Goal: Task Accomplishment & Management: Use online tool/utility

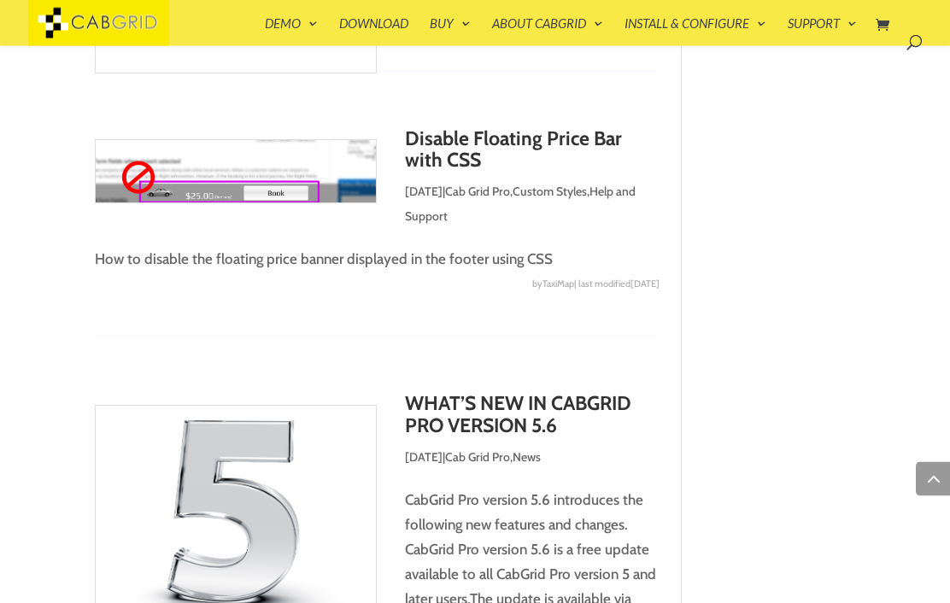
scroll to position [6318, 0]
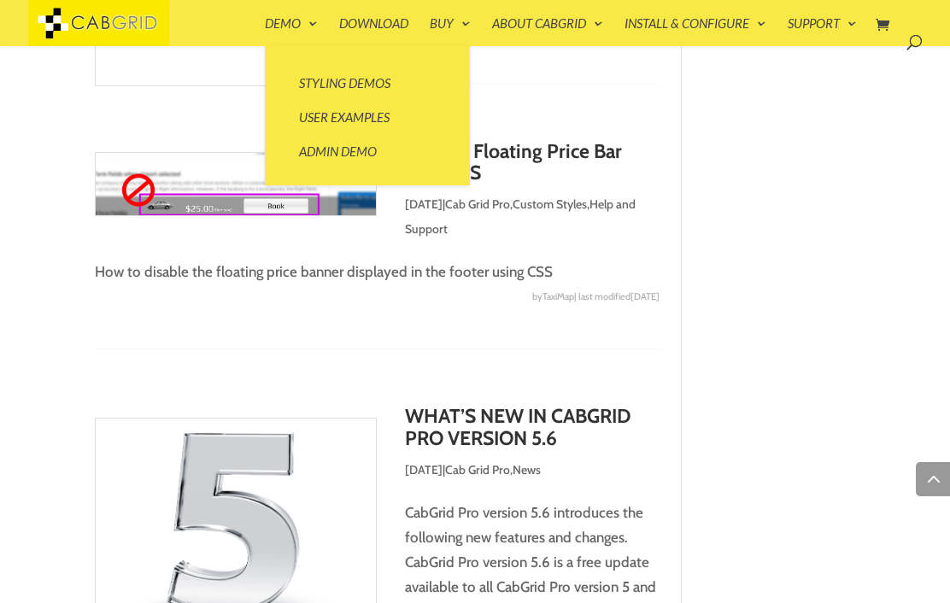
click at [371, 120] on link "User Examples" at bounding box center [367, 117] width 171 height 34
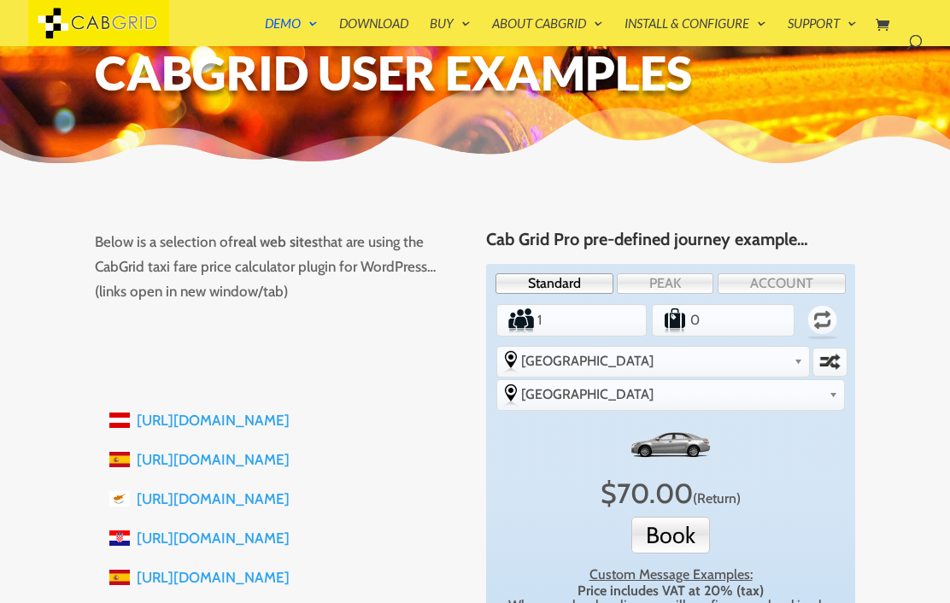
scroll to position [72, 0]
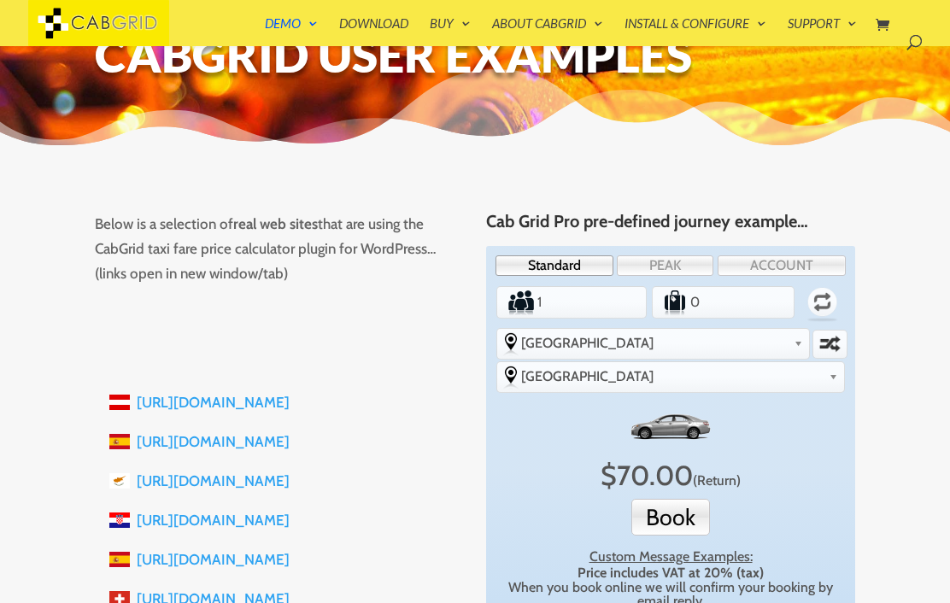
click at [814, 348] on label "Swap selected destinations" at bounding box center [829, 343] width 31 height 25
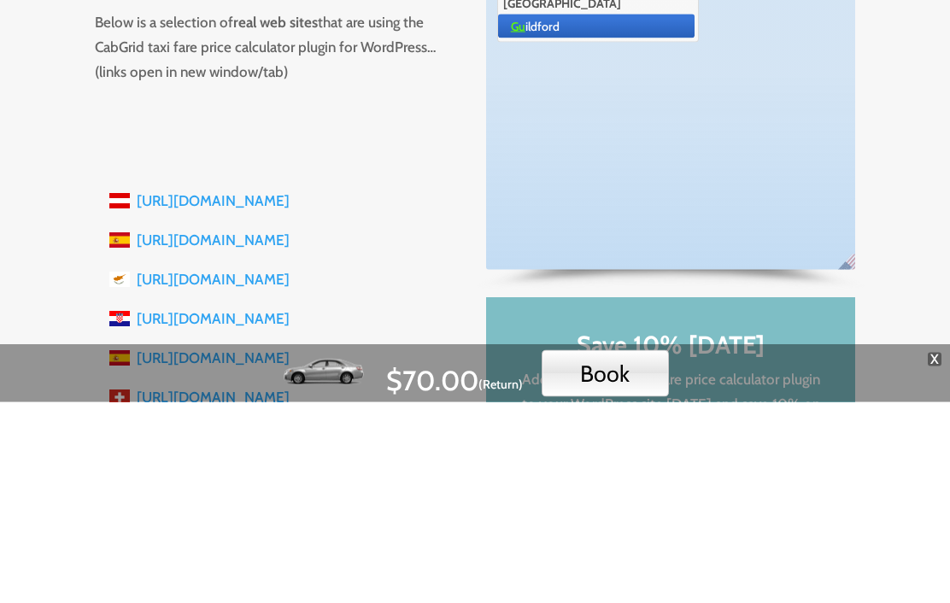
type input "GU11 4DS"
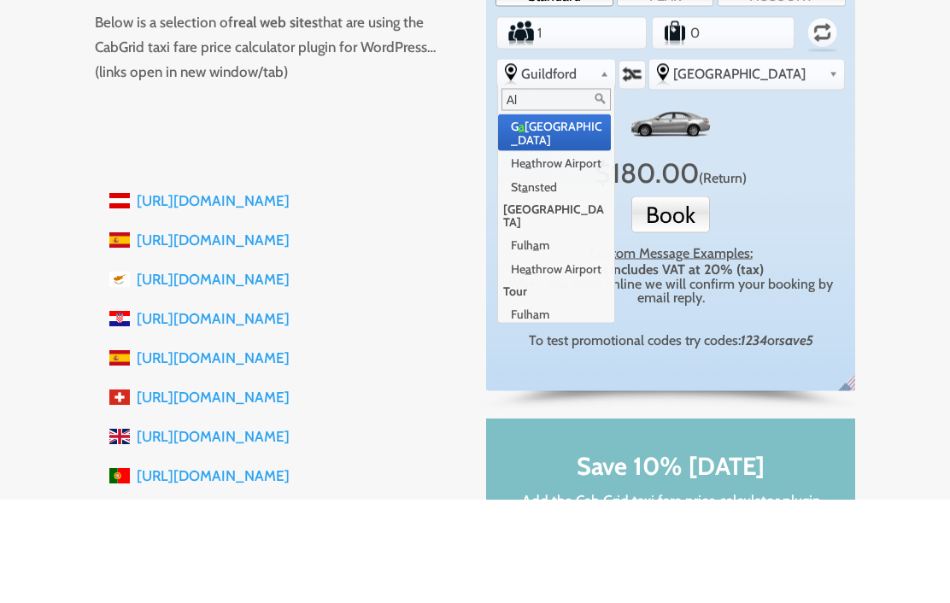
scroll to position [0, 0]
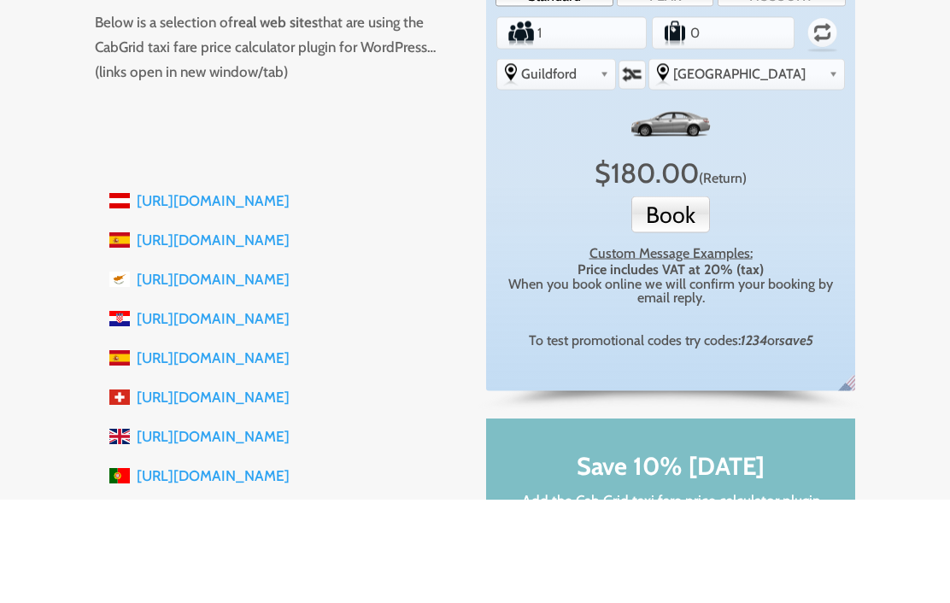
type input "Aldershot"
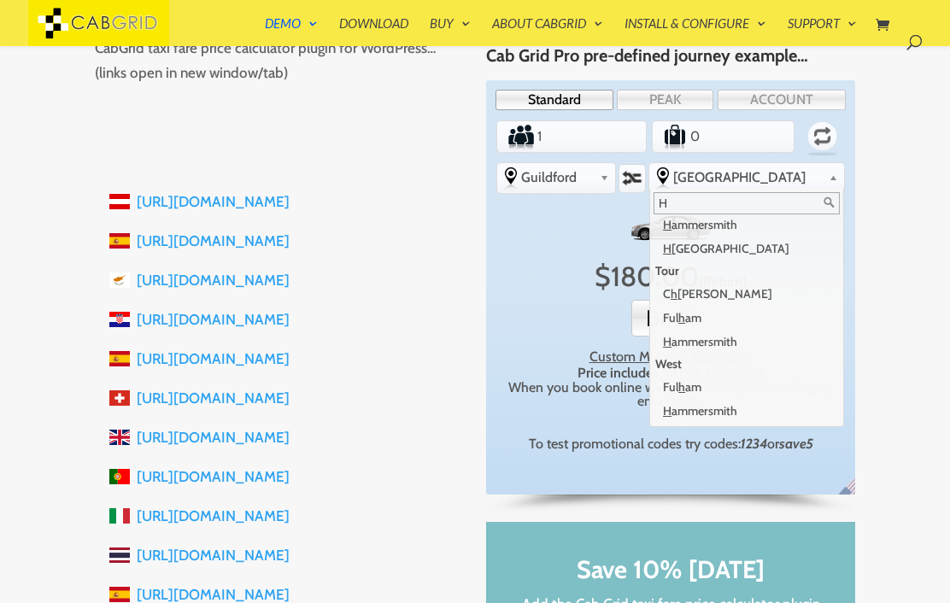
scroll to position [21, 0]
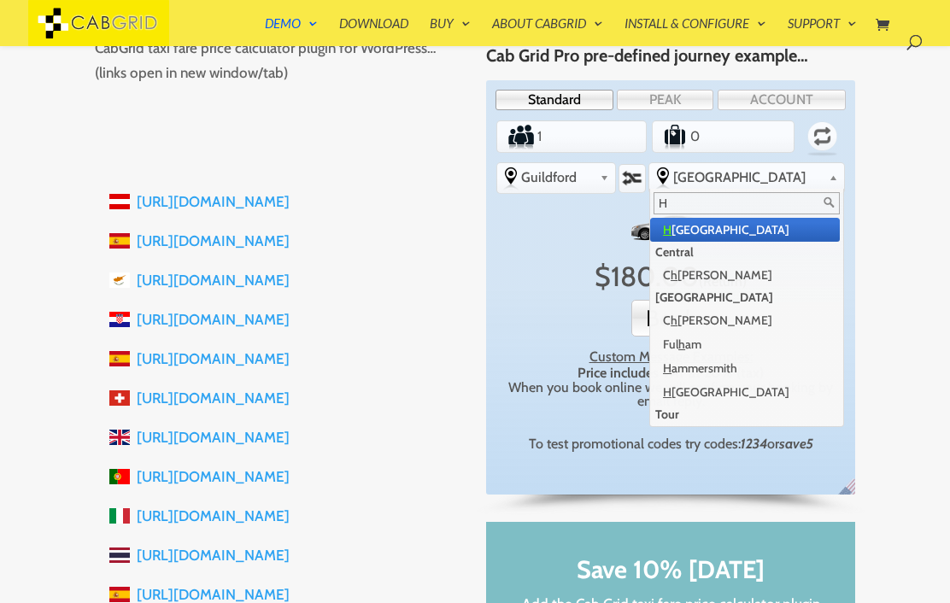
type input "He"
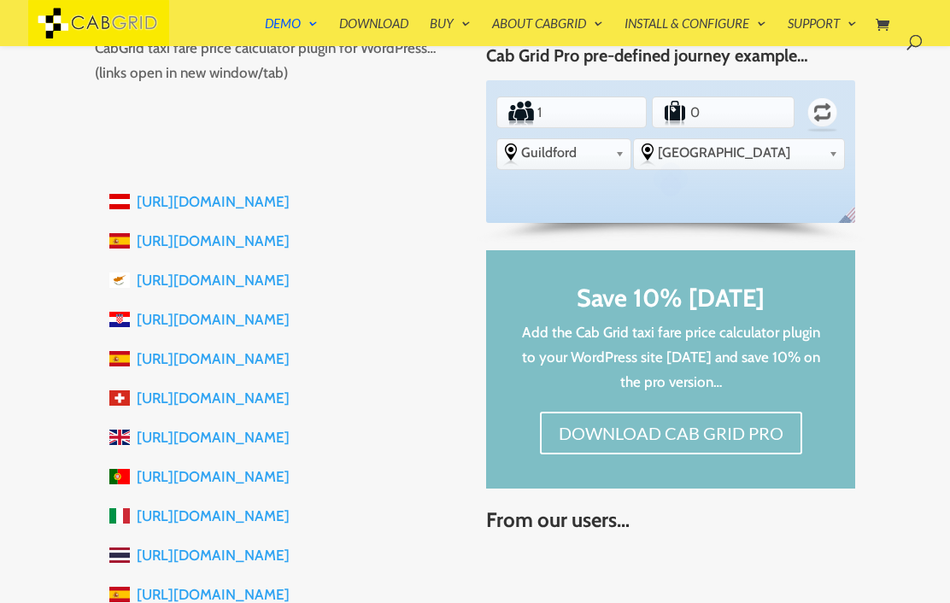
scroll to position [273, 0]
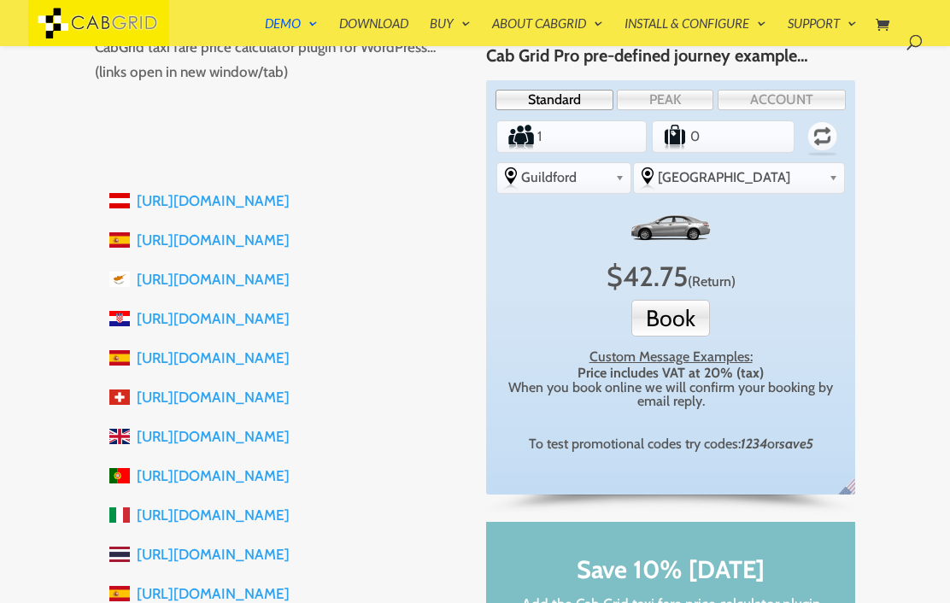
click at [685, 97] on link "PEAK" at bounding box center [665, 100] width 97 height 21
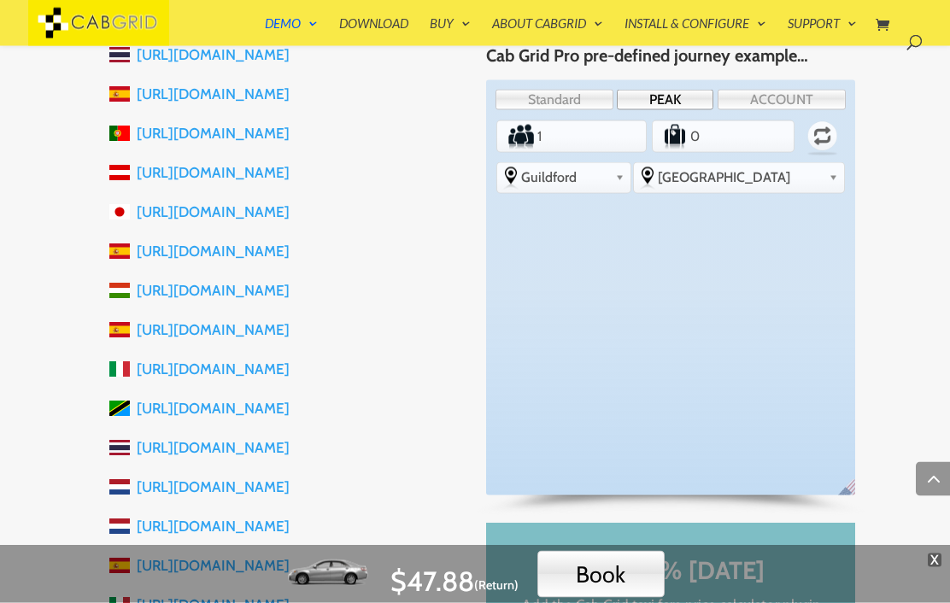
scroll to position [789, 0]
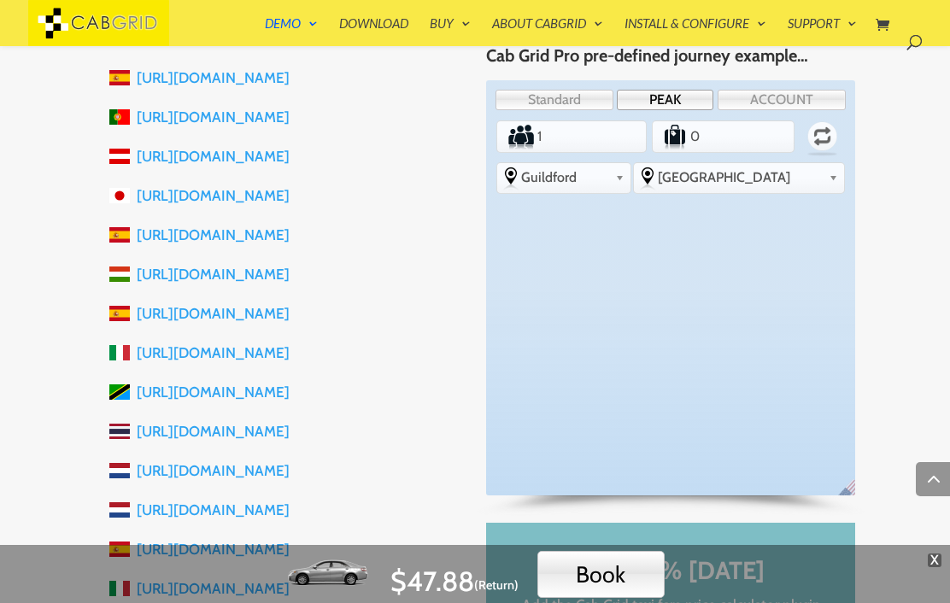
click at [928, 602] on div "X $ 47.88 (Return) Book Custom Message Examples: Price includes VAT at 20% (tax…" at bounding box center [475, 574] width 950 height 58
click at [931, 567] on span "X" at bounding box center [935, 561] width 14 height 14
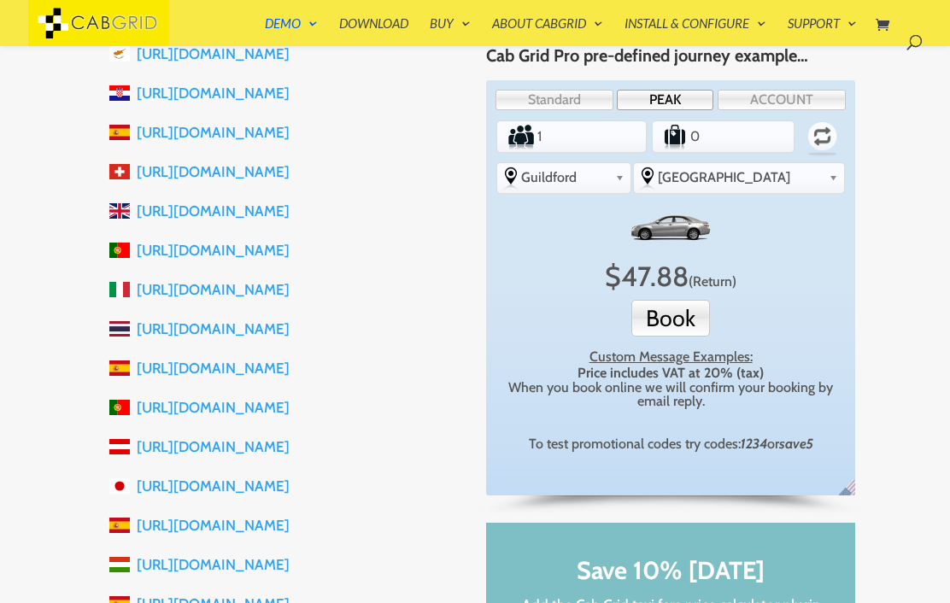
scroll to position [497, 0]
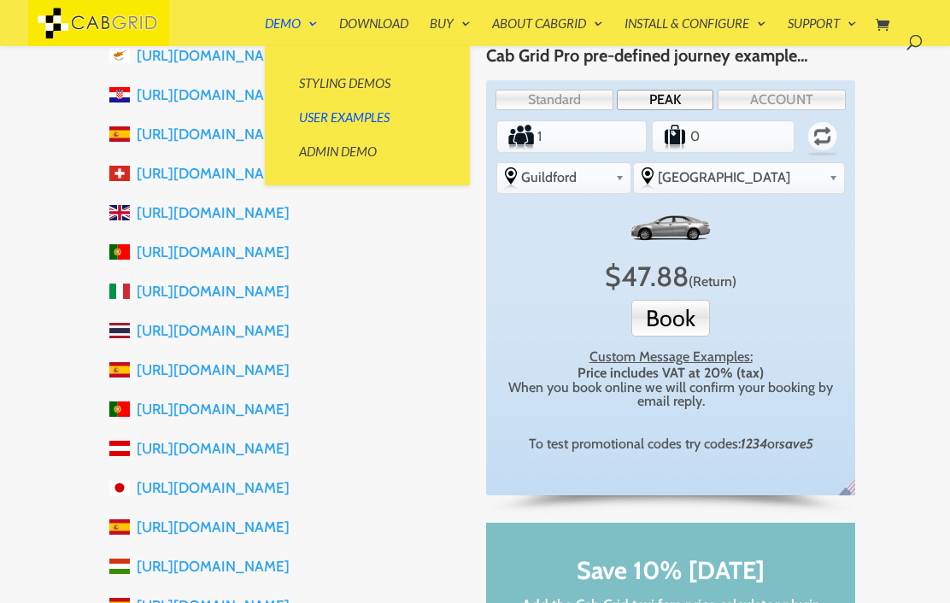
click at [382, 73] on link "Styling Demos" at bounding box center [367, 83] width 171 height 34
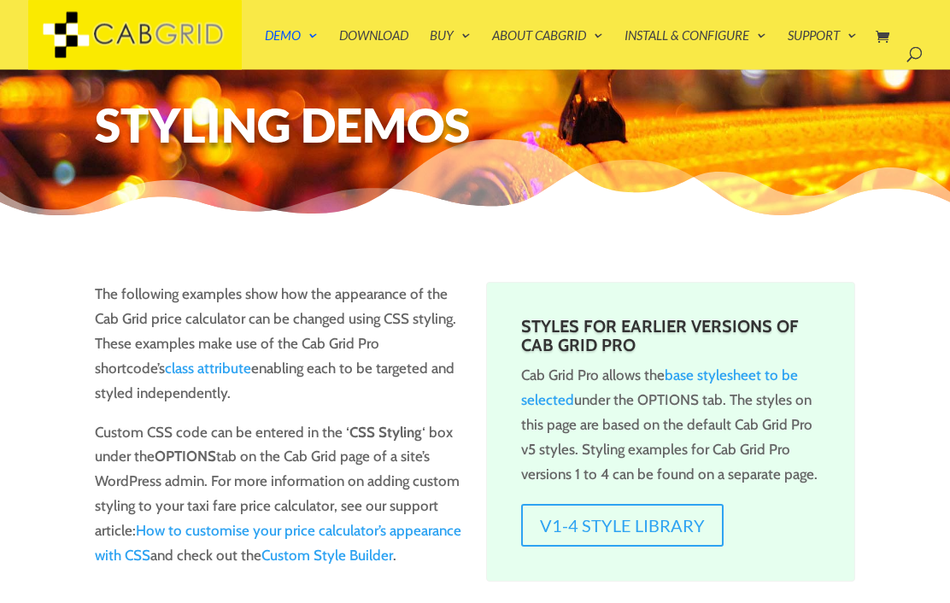
scroll to position [29, 0]
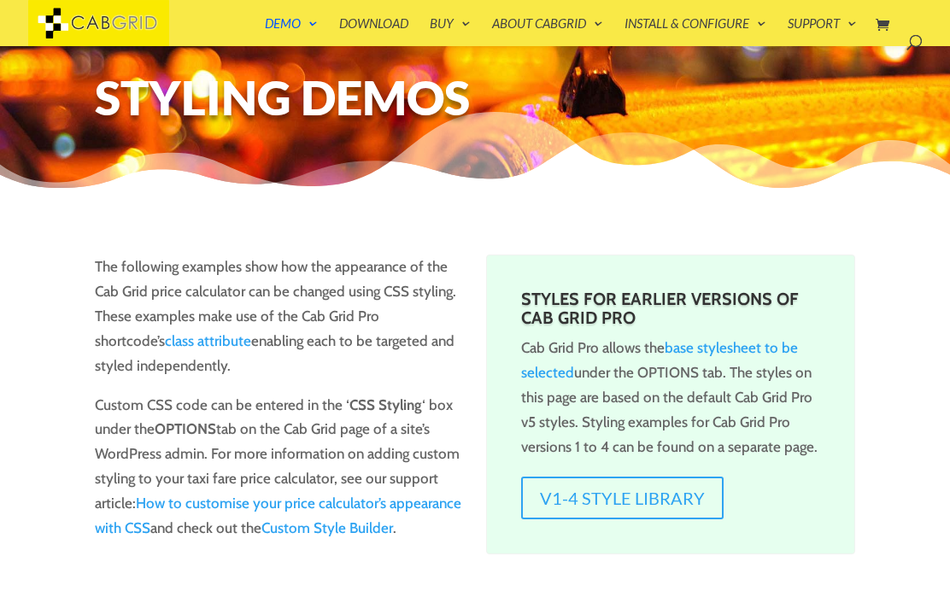
click at [697, 488] on link "v1-4 Style Library" at bounding box center [622, 498] width 202 height 43
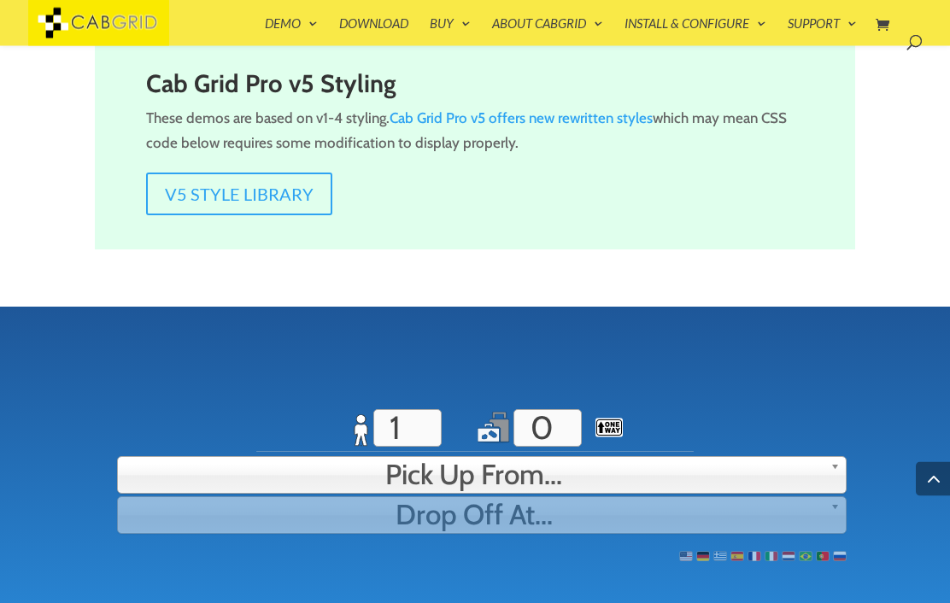
scroll to position [651, 0]
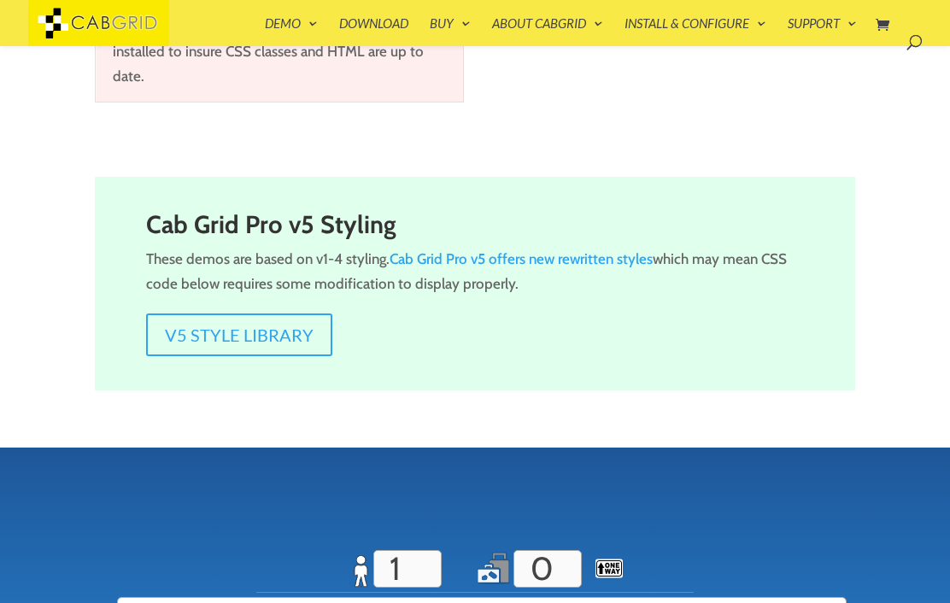
click at [611, 254] on link "Cab Grid Pro v5 offers new rewritten styles" at bounding box center [521, 258] width 263 height 17
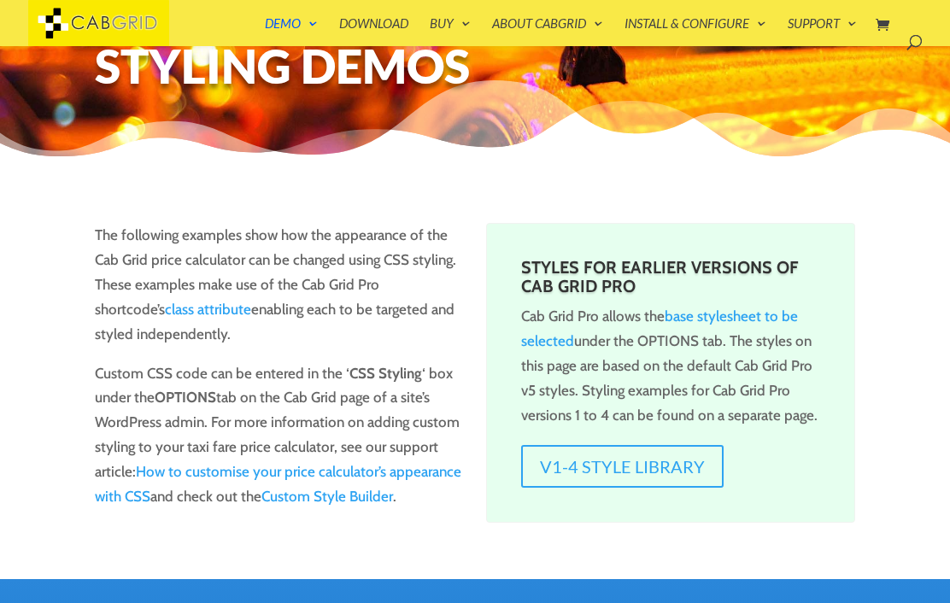
scroll to position [60, 0]
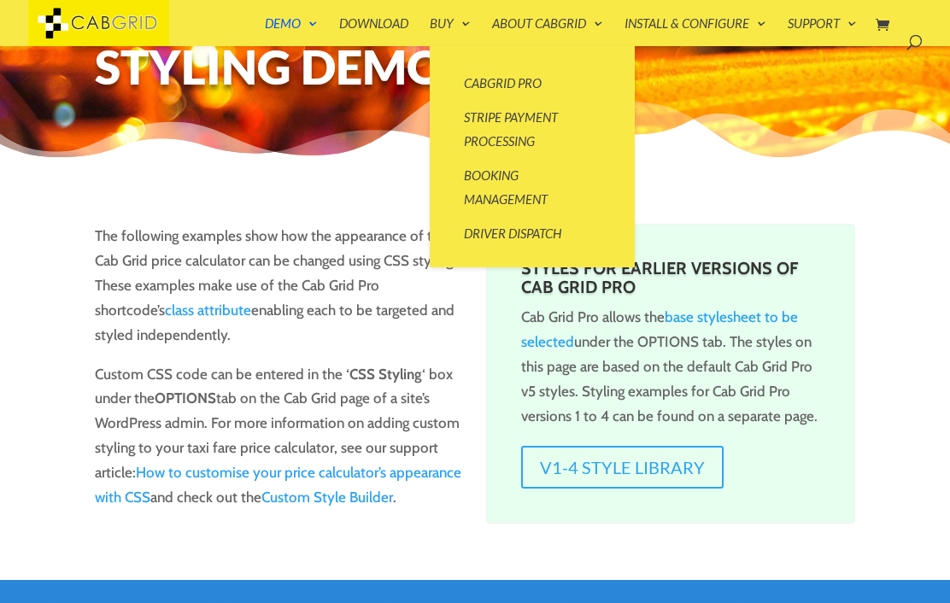
click at [531, 85] on link "CabGrid Pro" at bounding box center [532, 83] width 171 height 34
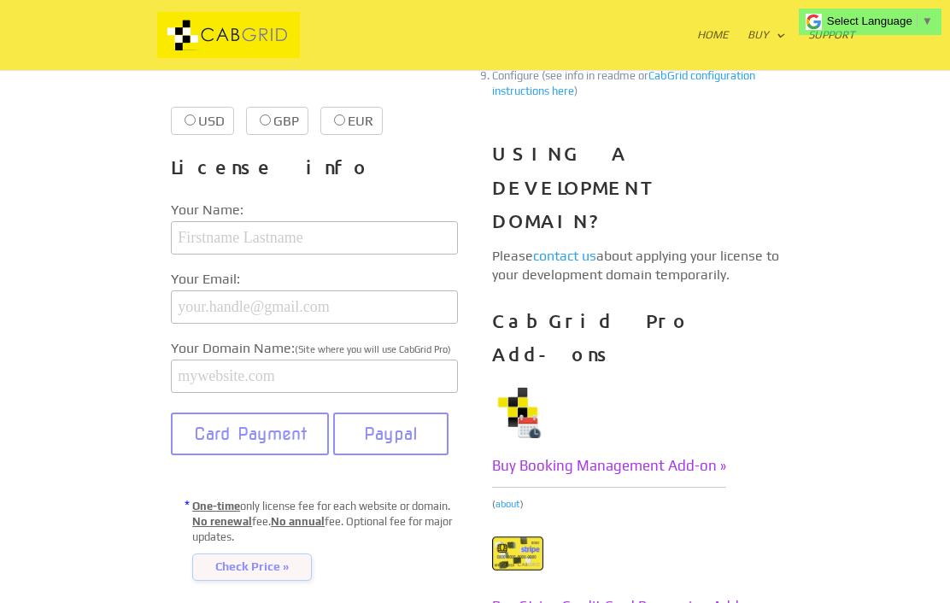
scroll to position [562, 0]
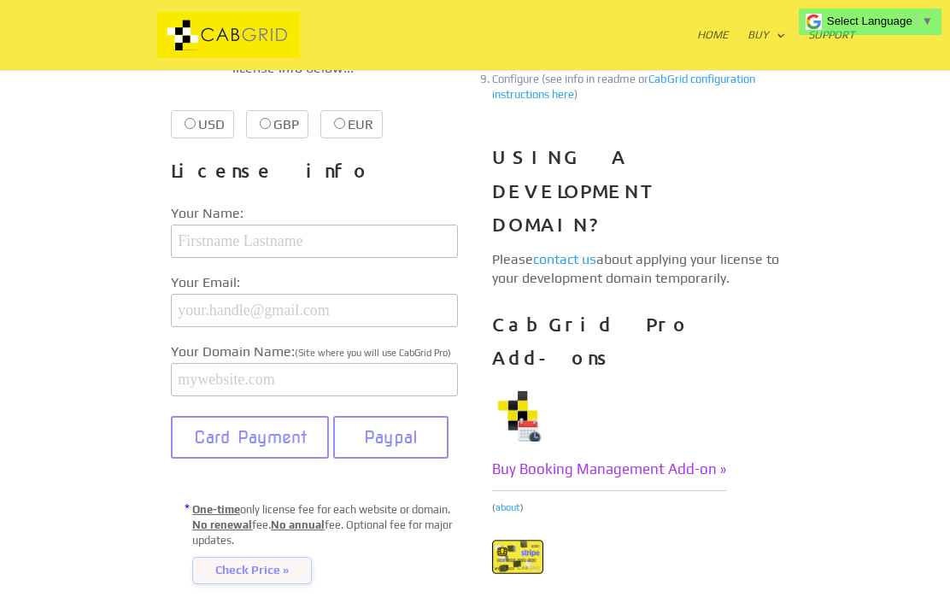
click at [287, 566] on span "Check Price »" at bounding box center [252, 570] width 120 height 27
click at [284, 566] on span "Check Price »" at bounding box center [252, 570] width 120 height 27
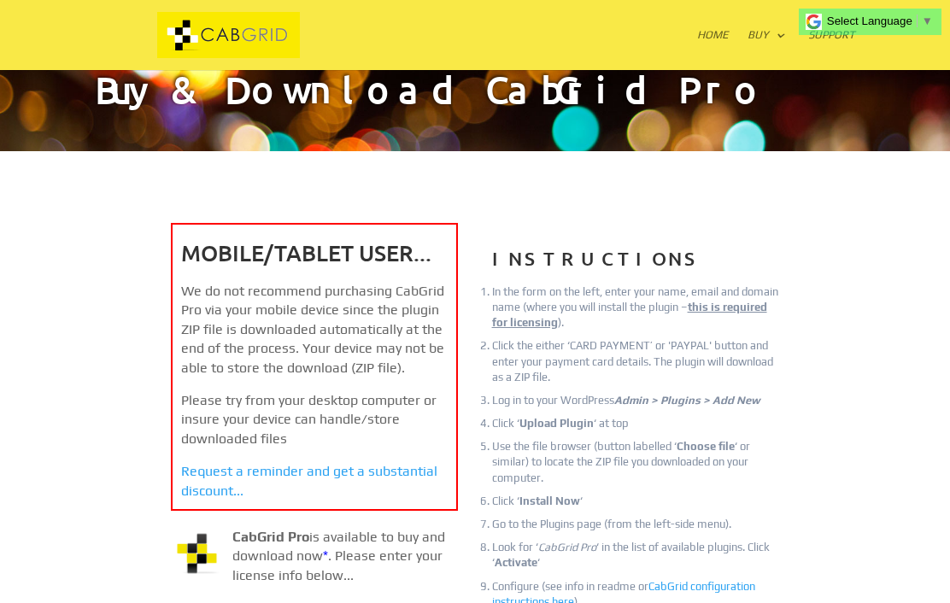
scroll to position [0, 0]
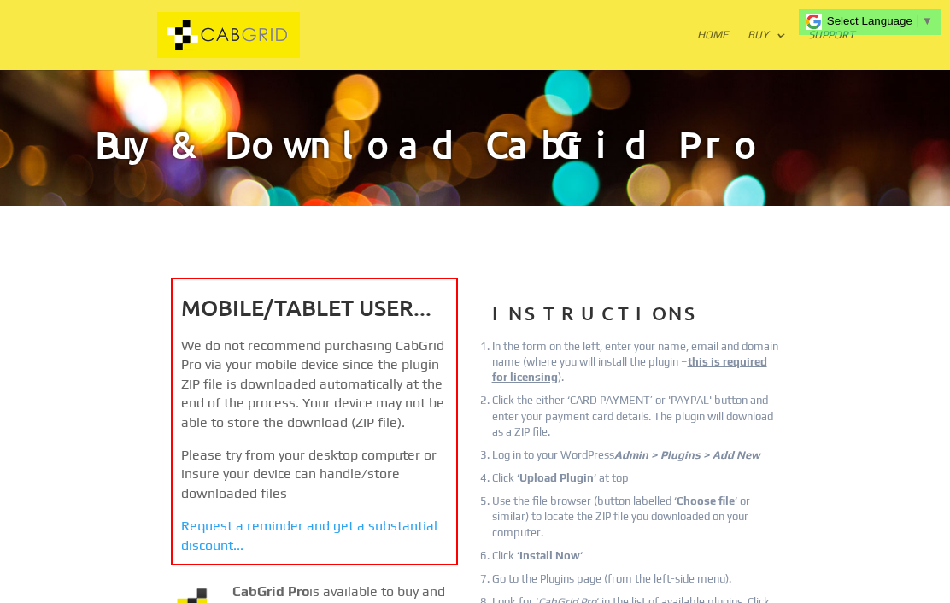
click at [722, 37] on link "Home" at bounding box center [713, 49] width 32 height 41
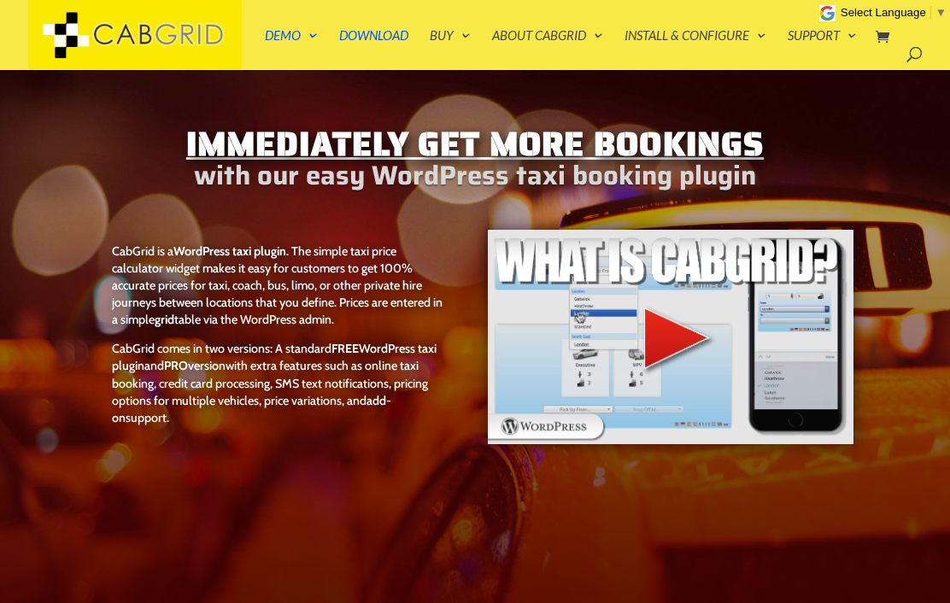
click at [679, 335] on img at bounding box center [670, 337] width 368 height 218
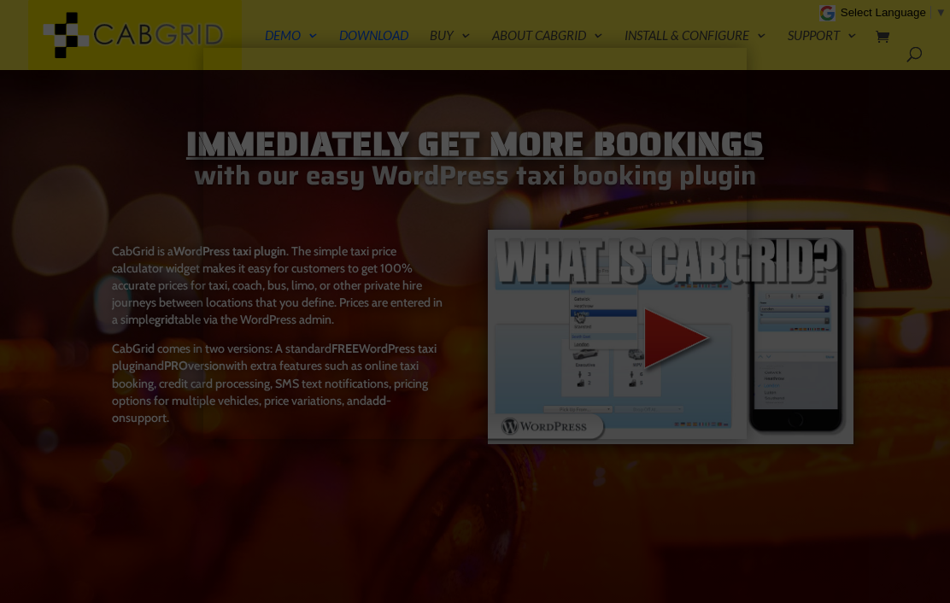
click at [911, 147] on div at bounding box center [475, 301] width 950 height 603
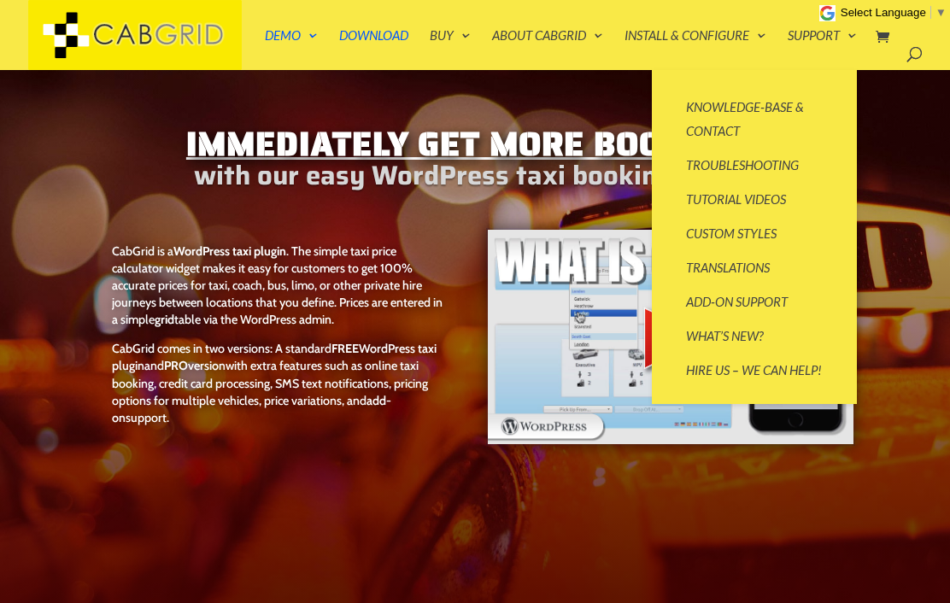
click at [857, 38] on link "Support" at bounding box center [822, 49] width 69 height 41
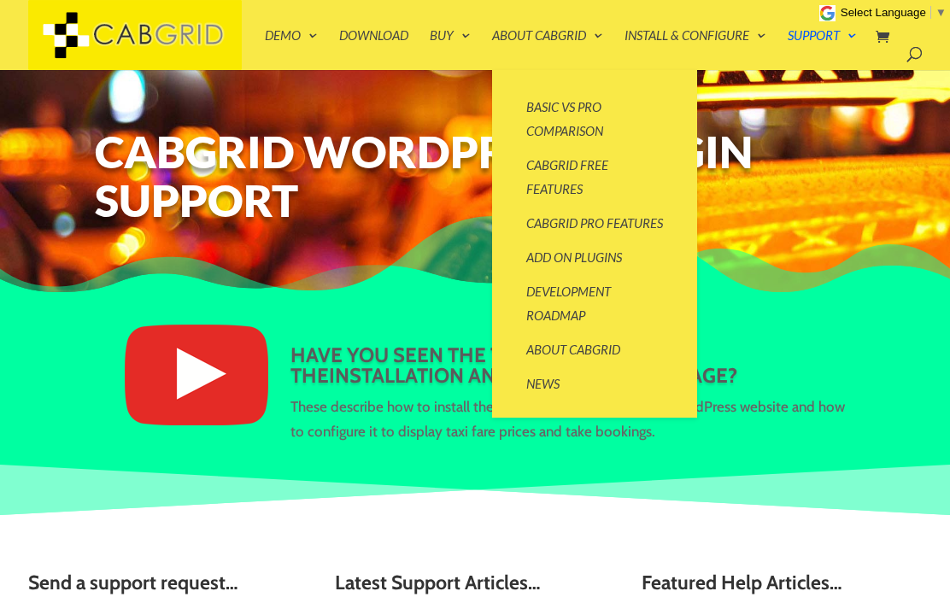
click at [596, 227] on link "CabGrid Pro Features" at bounding box center [594, 223] width 171 height 34
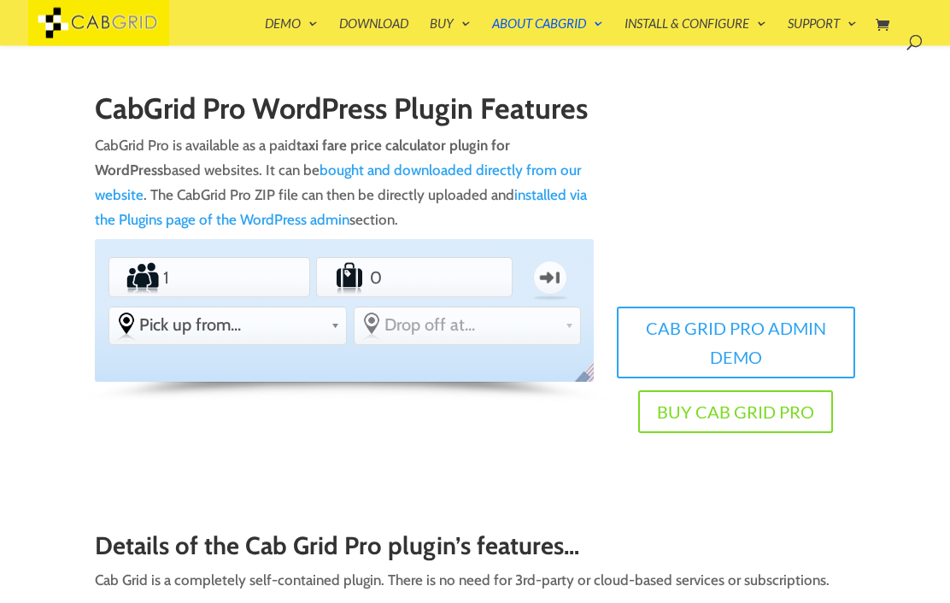
scroll to position [191, 0]
click at [284, 266] on li "Passengers 1" at bounding box center [209, 276] width 202 height 39
click at [249, 271] on input "1" at bounding box center [209, 278] width 98 height 34
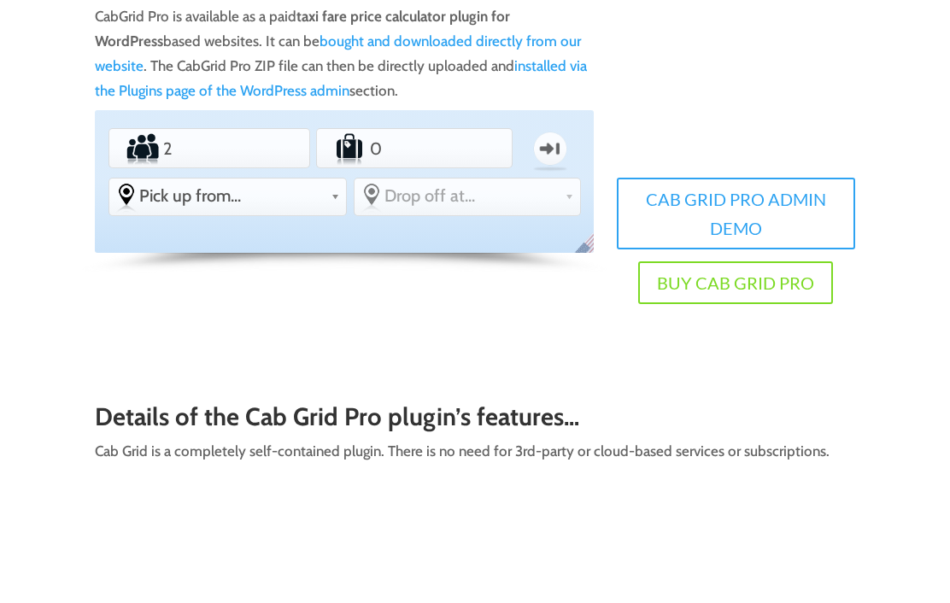
type input "2"
click at [424, 261] on input "0" at bounding box center [414, 278] width 95 height 34
type input "4"
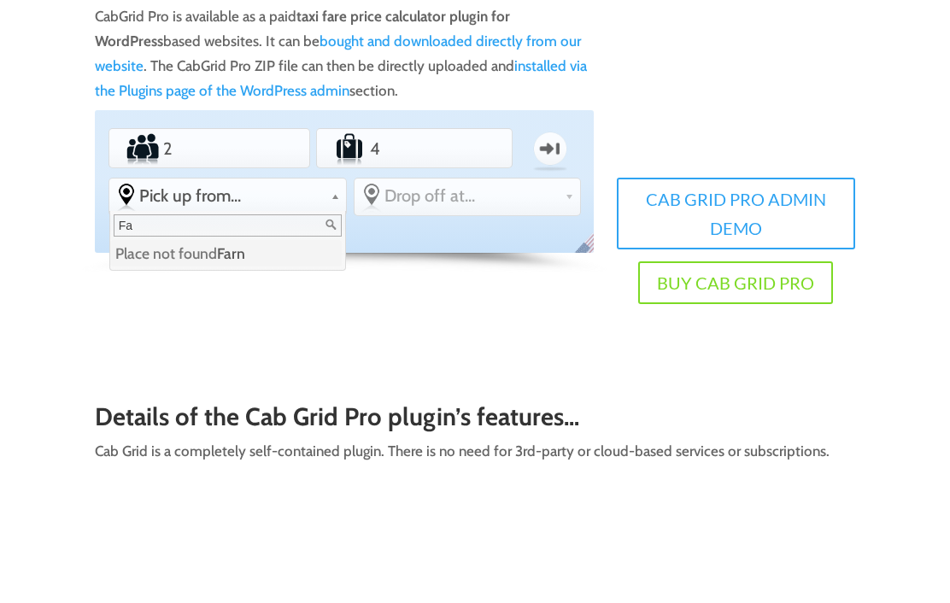
type input "F"
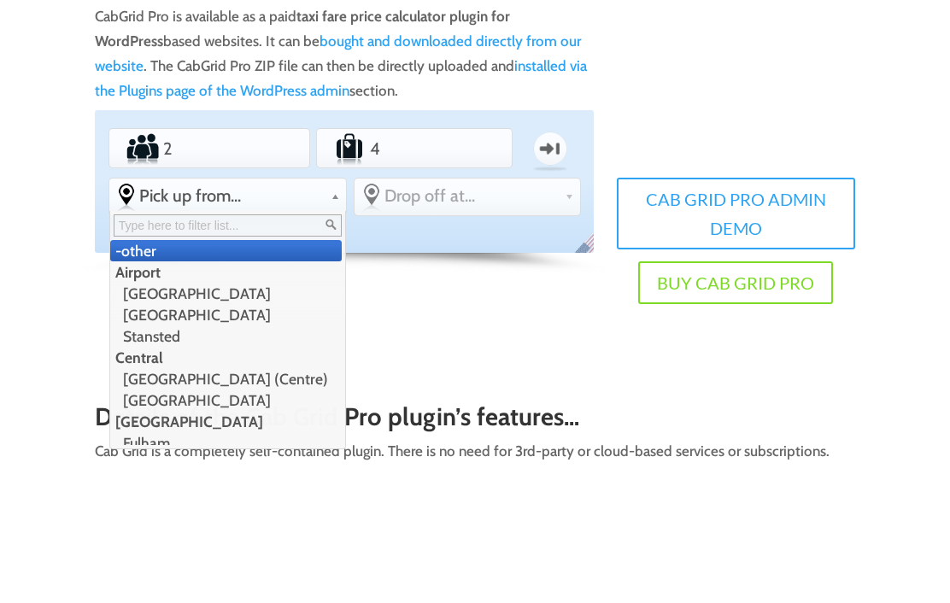
type input "H"
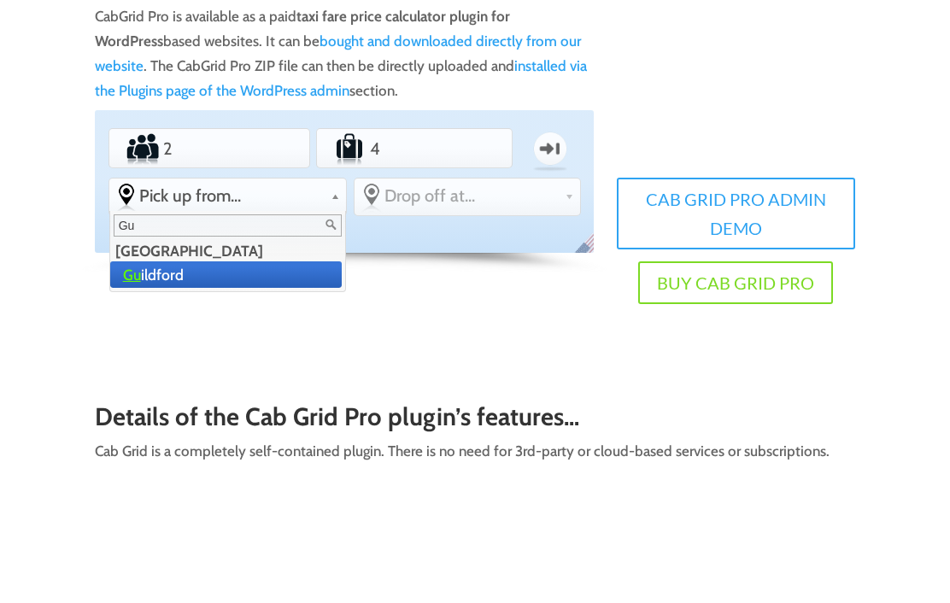
type input "Gui"
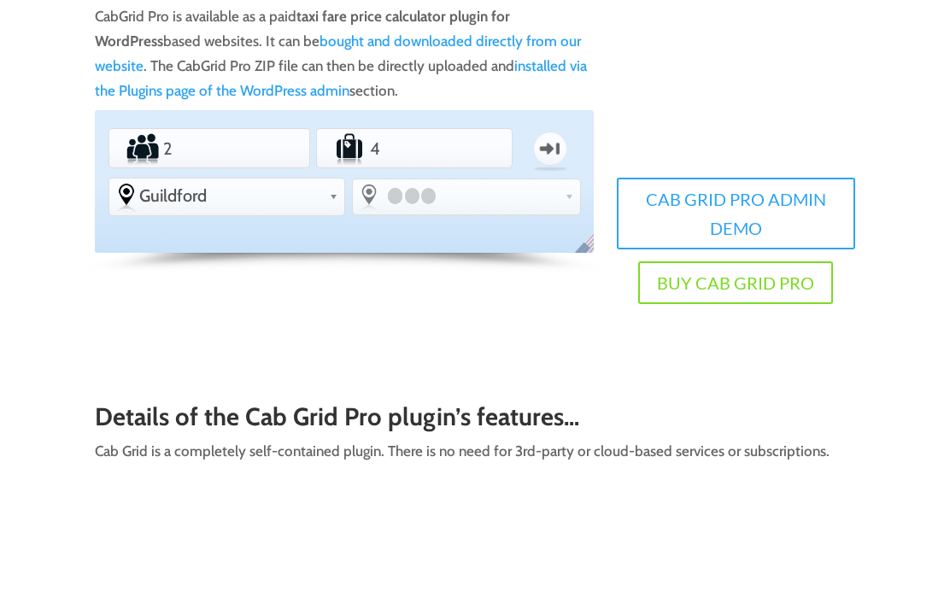
scroll to position [320, 0]
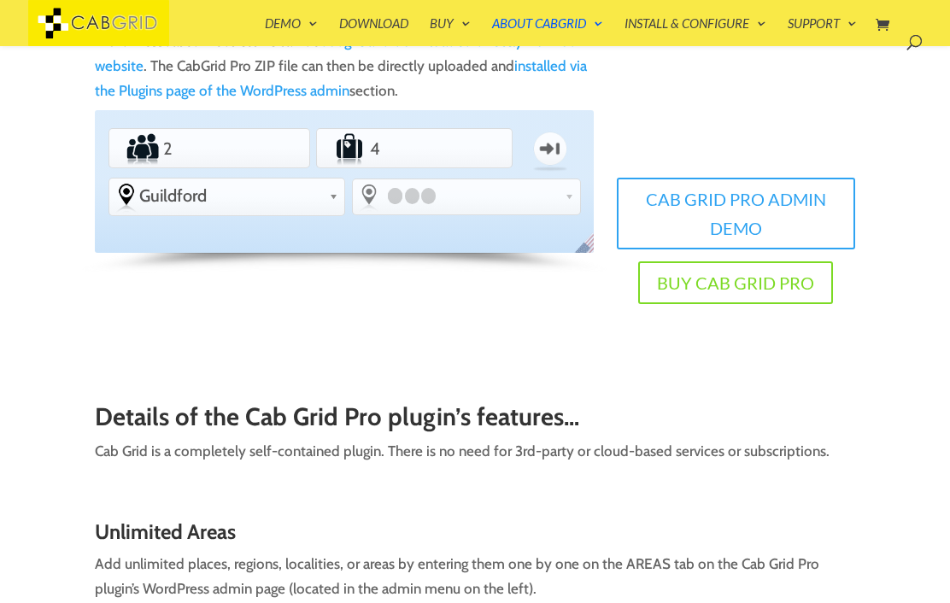
click at [496, 191] on span at bounding box center [470, 195] width 175 height 19
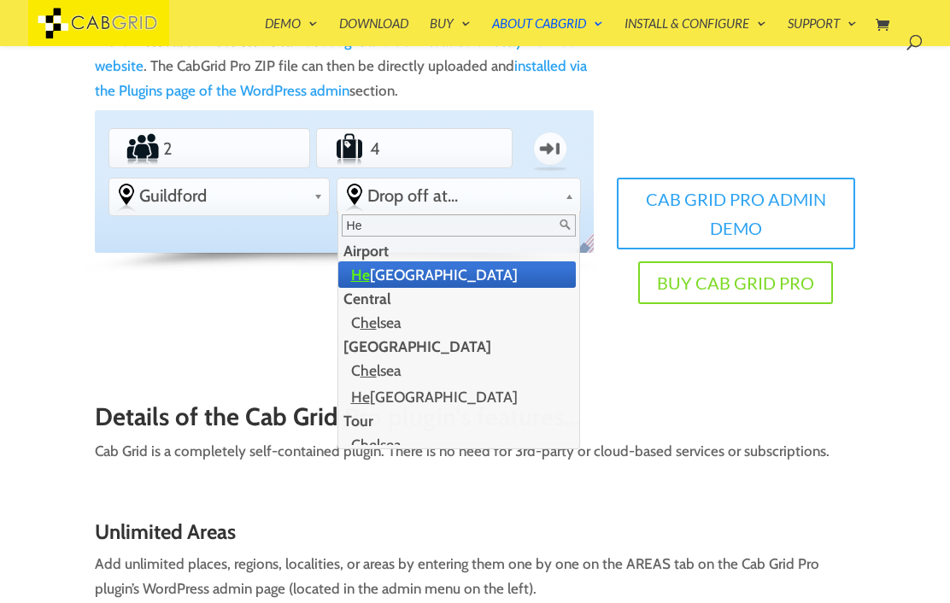
type input "He"
click at [452, 283] on li "He athrow Airport" at bounding box center [457, 274] width 238 height 26
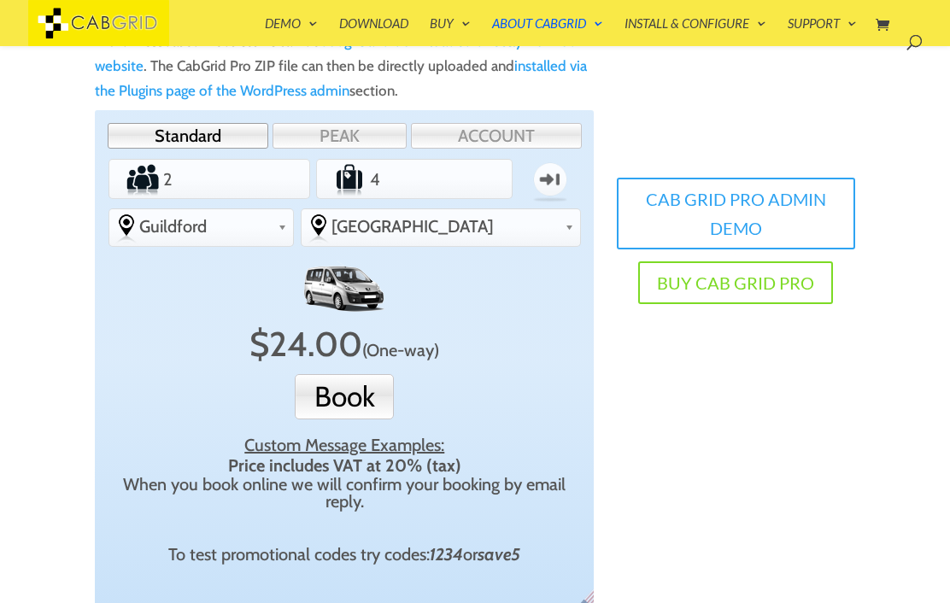
click at [378, 388] on button "Book" at bounding box center [344, 396] width 99 height 45
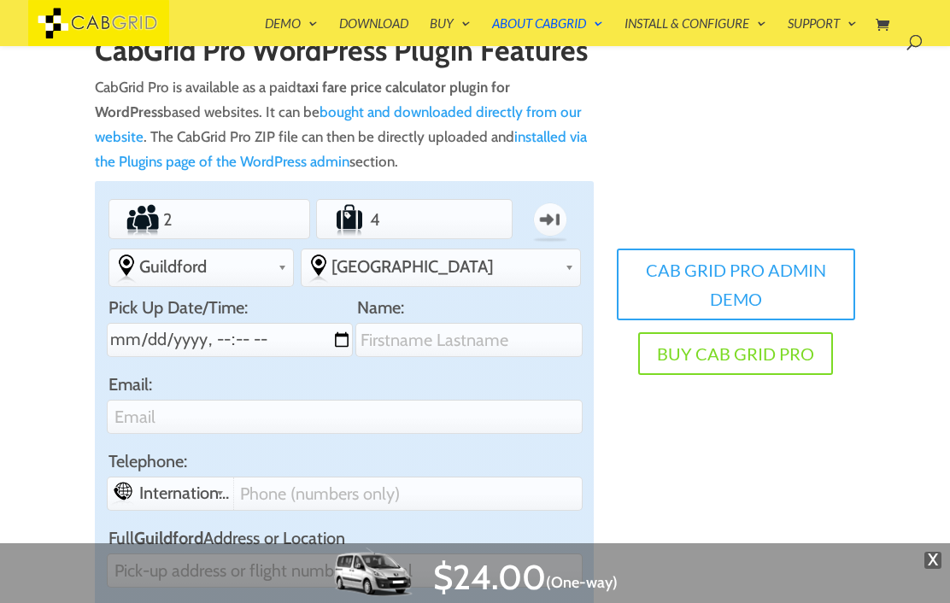
scroll to position [0, 0]
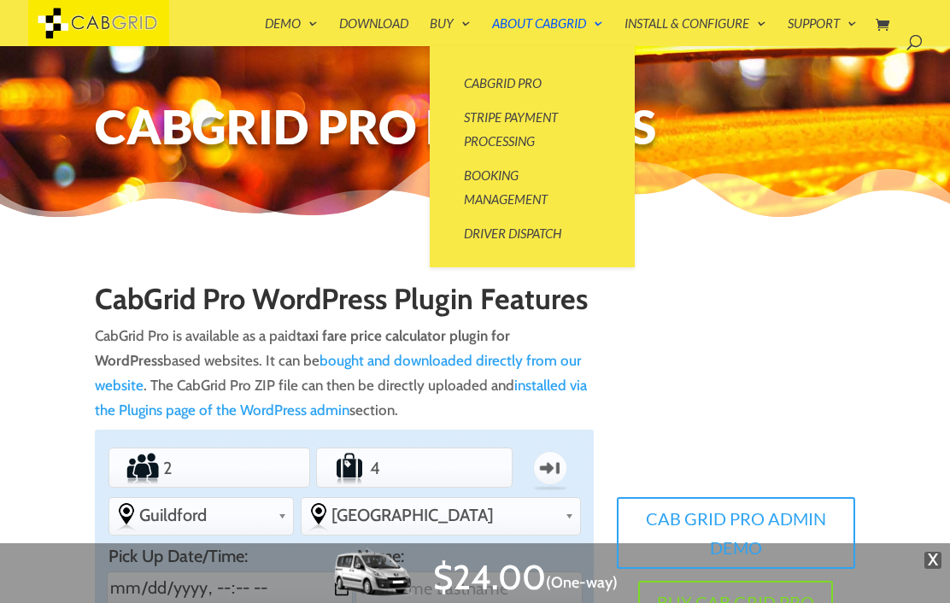
click at [336, 297] on h1 "CabGrid Pro WordPress Plugin Features" at bounding box center [344, 304] width 499 height 40
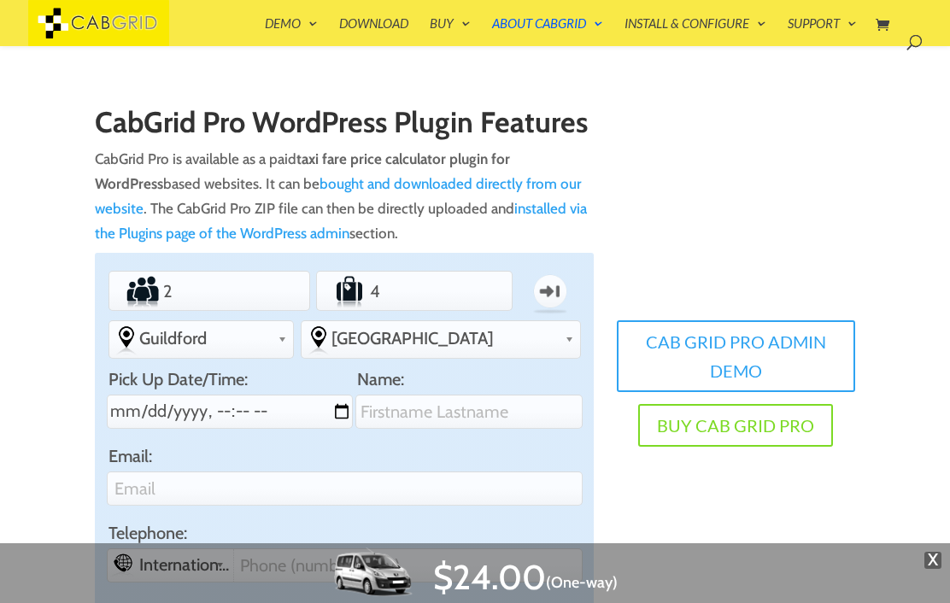
scroll to position [178, 0]
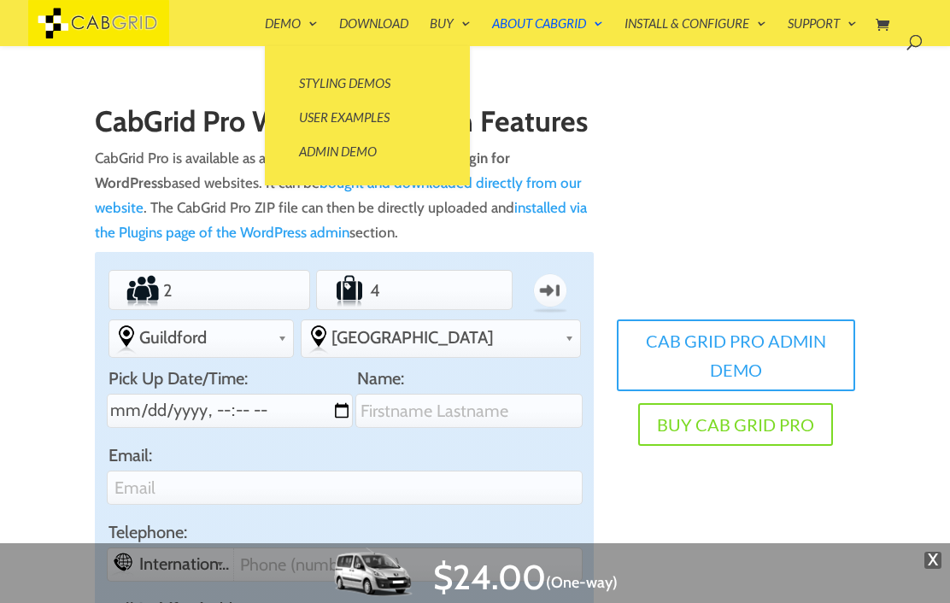
click at [371, 108] on link "User Examples" at bounding box center [367, 117] width 171 height 34
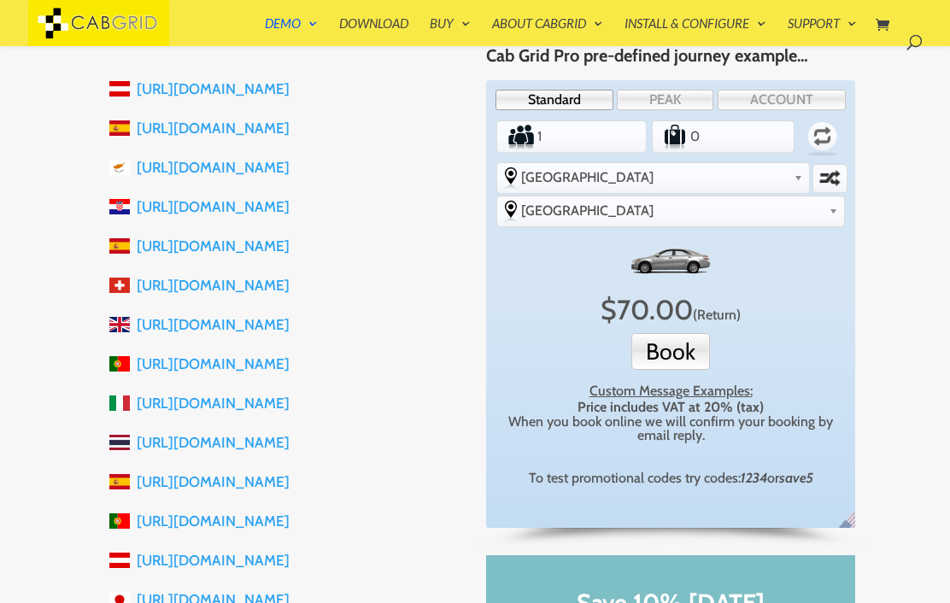
scroll to position [385, 0]
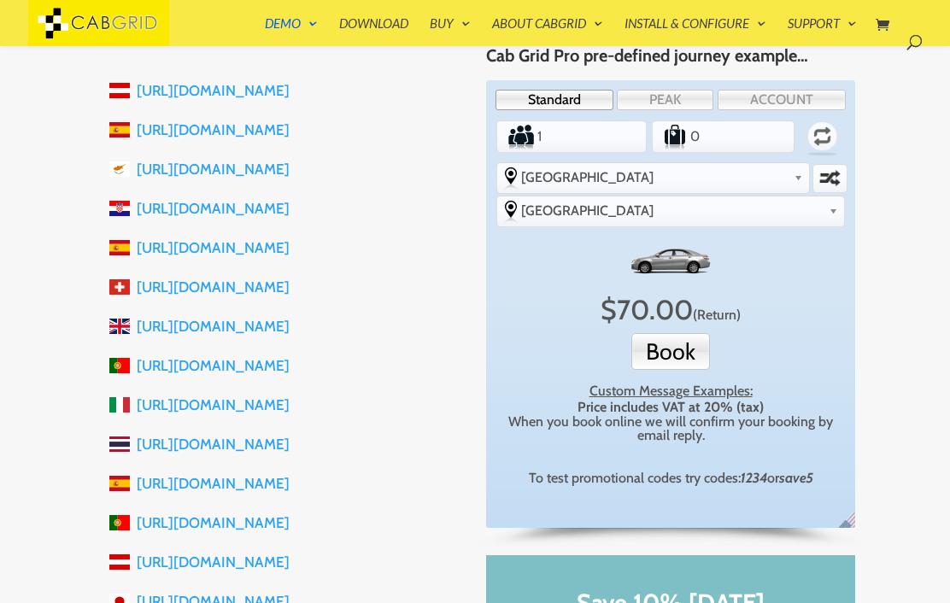
click at [395, 19] on link "Download" at bounding box center [373, 31] width 69 height 29
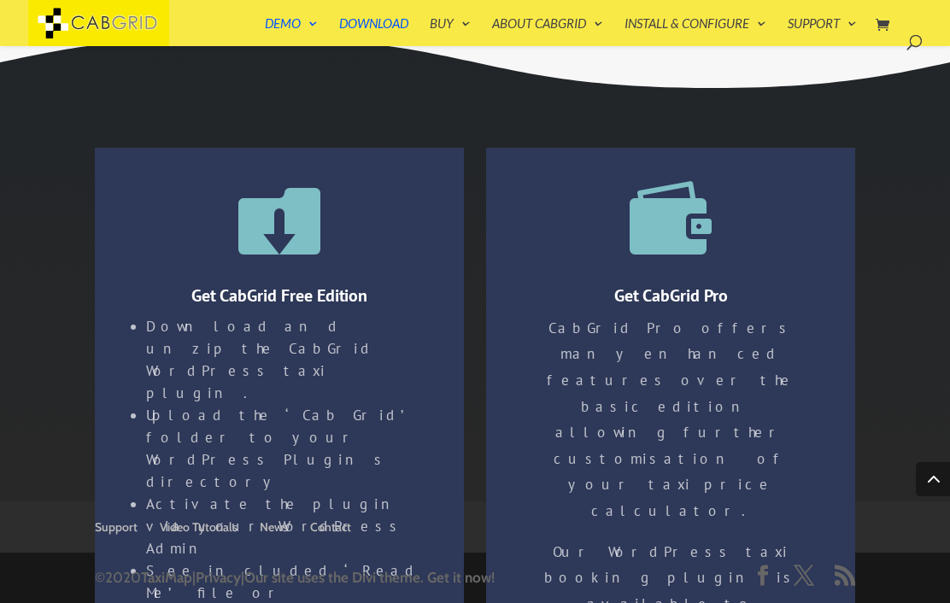
scroll to position [3019, 0]
click at [724, 553] on ul "Support Video Tutorials News Contact" at bounding box center [475, 526] width 760 height 51
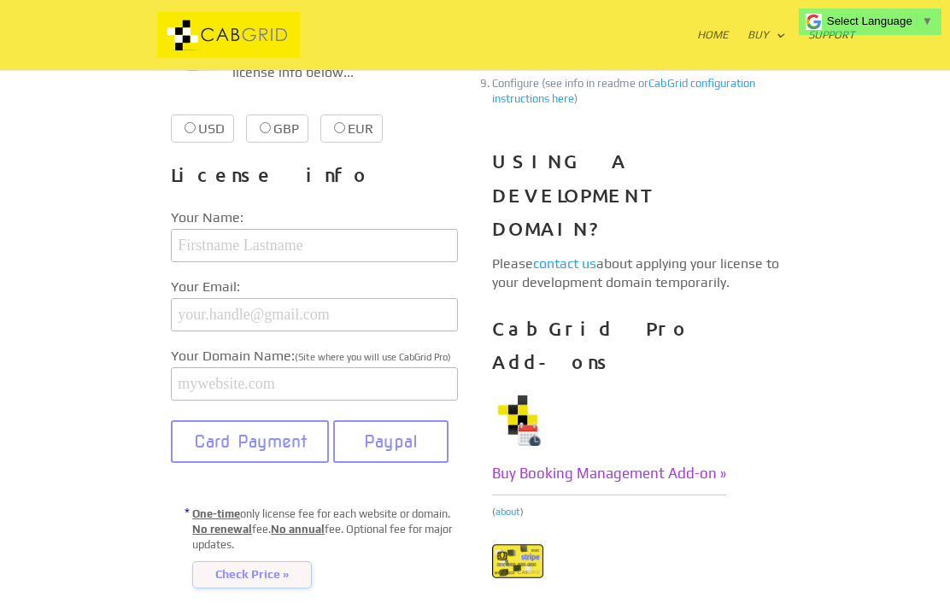
scroll to position [559, 0]
